Goal: Task Accomplishment & Management: Complete application form

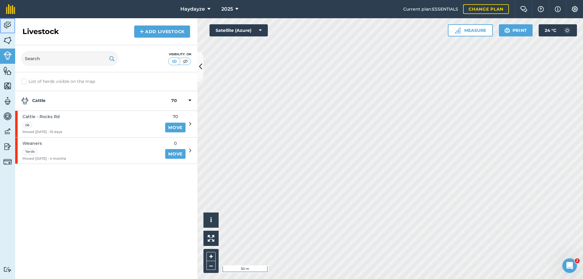
click at [8, 24] on img at bounding box center [7, 25] width 9 height 9
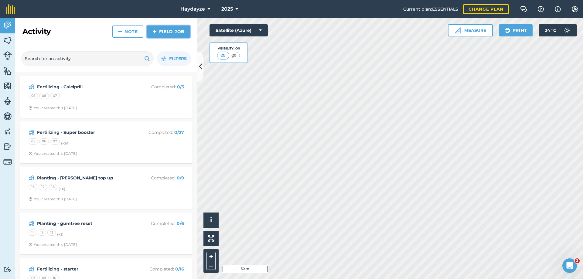
click at [166, 27] on link "Field Job" at bounding box center [168, 32] width 43 height 12
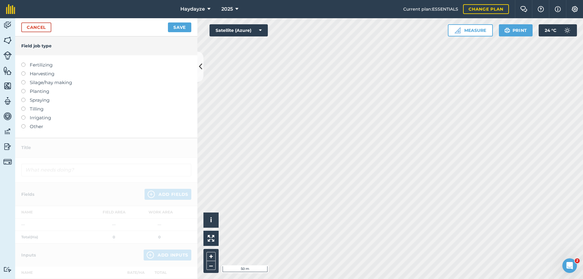
click at [23, 63] on label at bounding box center [25, 63] width 9 height 0
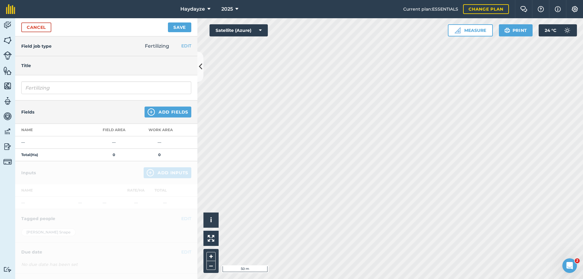
type input "Fertilizing"
click at [163, 113] on button "Add Fields" at bounding box center [168, 112] width 47 height 11
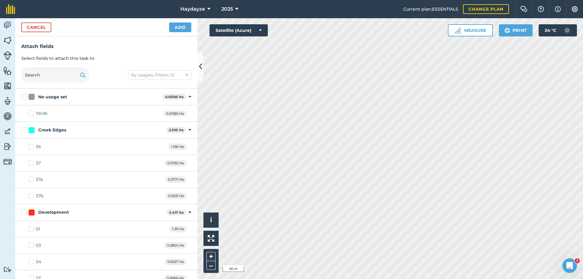
scroll to position [30, 0]
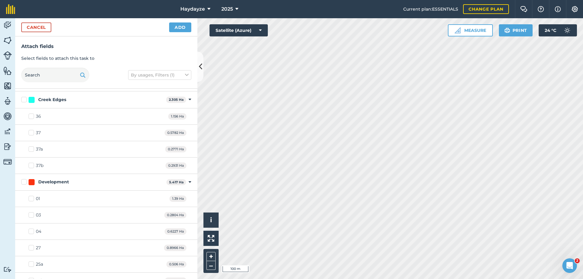
checkbox input "true"
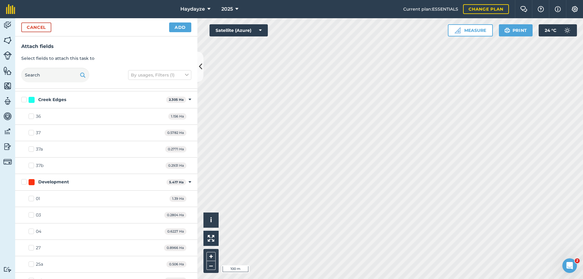
checkbox input "true"
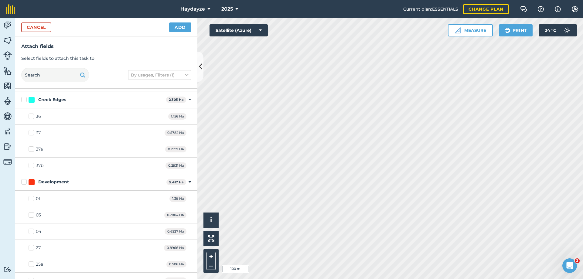
checkbox input "true"
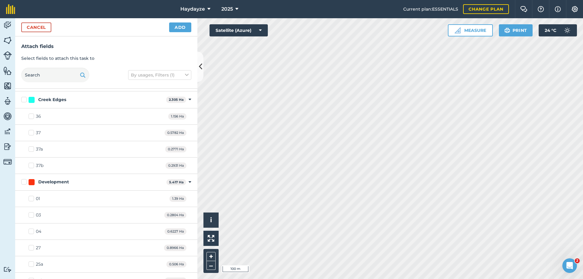
checkbox input "true"
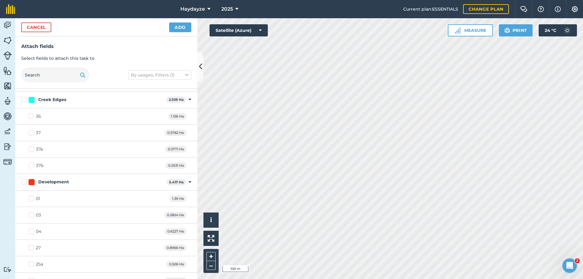
checkbox input "true"
click at [181, 29] on button "Add" at bounding box center [180, 27] width 22 height 10
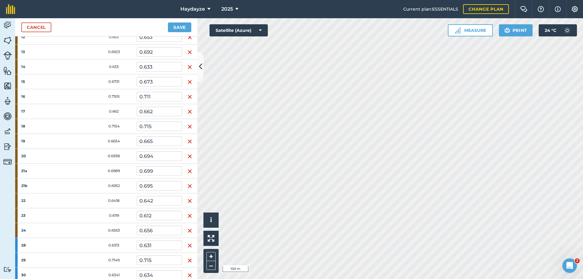
scroll to position [274, 0]
